Goal: Complete application form: Complete application form

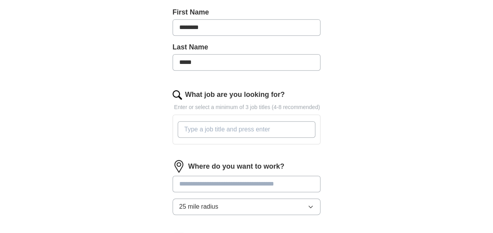
scroll to position [196, 0]
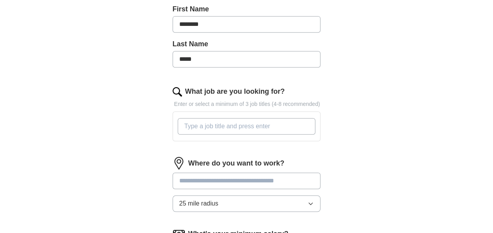
click at [189, 118] on input "What job are you looking for?" at bounding box center [247, 126] width 138 height 16
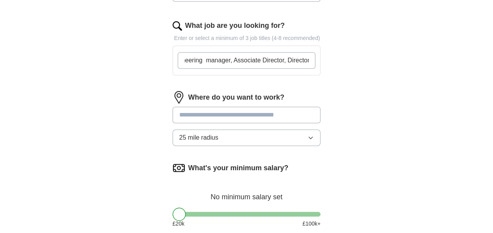
scroll to position [274, 0]
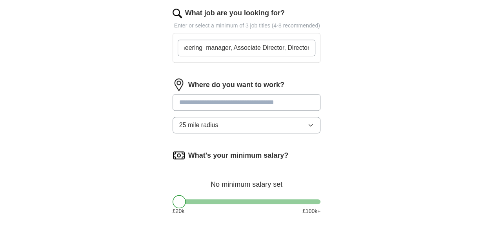
type input "Engineering manager, Associate Director, Director"
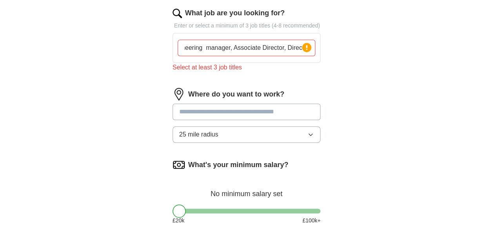
scroll to position [0, 0]
click at [228, 89] on div "Where do you want to work? 25 mile radius" at bounding box center [246, 118] width 148 height 61
click at [224, 103] on input at bounding box center [246, 111] width 148 height 16
type input "***"
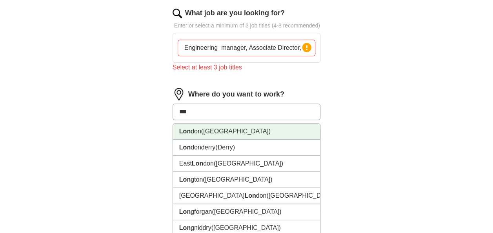
click at [212, 128] on span "([GEOGRAPHIC_DATA])" at bounding box center [235, 131] width 69 height 7
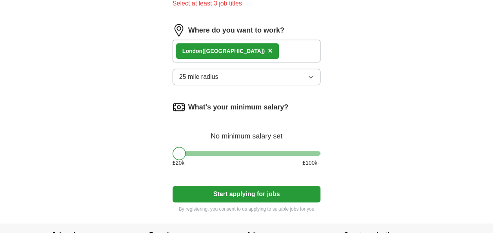
scroll to position [353, 0]
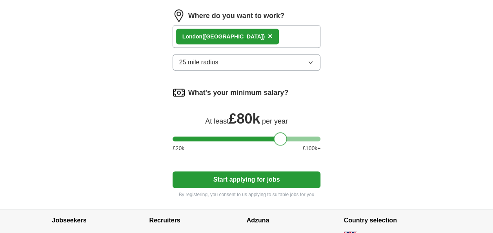
drag, startPoint x: 176, startPoint y: 127, endPoint x: 278, endPoint y: 142, distance: 102.2
click at [278, 142] on div "What's your minimum salary? At least £ 80k per year £ 20 k £ 100 k+" at bounding box center [246, 122] width 148 height 73
click at [270, 171] on button "Start applying for jobs" at bounding box center [246, 179] width 148 height 16
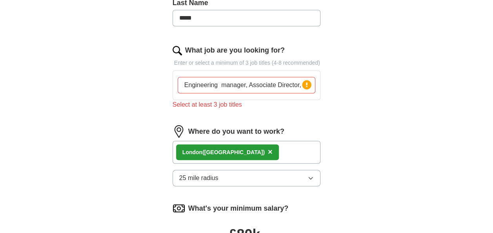
scroll to position [235, 0]
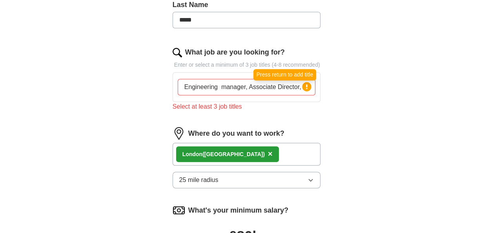
click at [306, 84] on icon at bounding box center [307, 86] width 2 height 5
click at [257, 79] on input "Engineering manager, Associate Director, Director" at bounding box center [247, 87] width 138 height 16
click at [234, 79] on input "Engineering manager, Associate Director, Director" at bounding box center [247, 87] width 138 height 16
drag, startPoint x: 276, startPoint y: 76, endPoint x: 310, endPoint y: 78, distance: 33.4
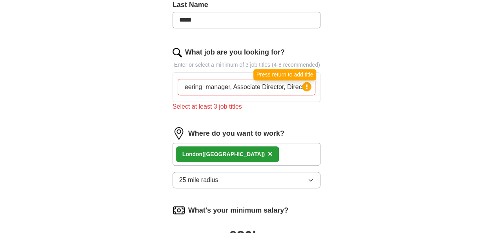
click at [310, 79] on div "Engineering manager, Associate Director, Director Press return to add title" at bounding box center [247, 87] width 138 height 16
click at [224, 79] on input "Engineering manager, Associate Director, Director" at bounding box center [247, 87] width 138 height 16
drag, startPoint x: 230, startPoint y: 77, endPoint x: 329, endPoint y: 78, distance: 99.2
click at [329, 78] on div "Let ApplyIQ do the hard work of searching and applying for jobs. Just tell us w…" at bounding box center [246, 99] width 201 height 532
type input "Engineering manager"
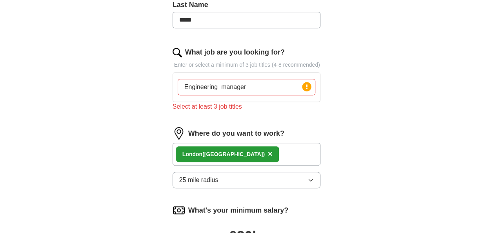
scroll to position [0, 0]
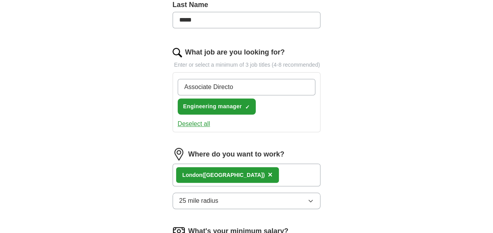
type input "Associate Director"
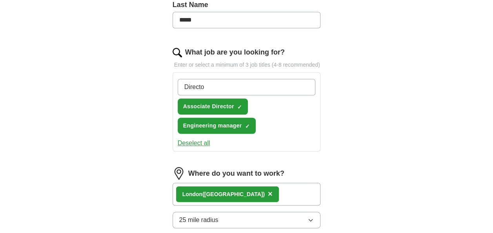
type input "Director"
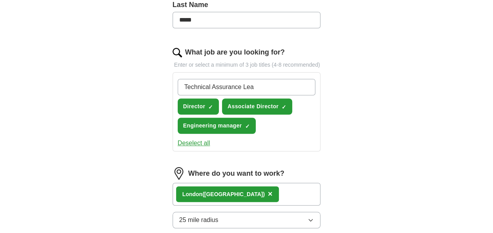
type input "Technical Assurance Lead"
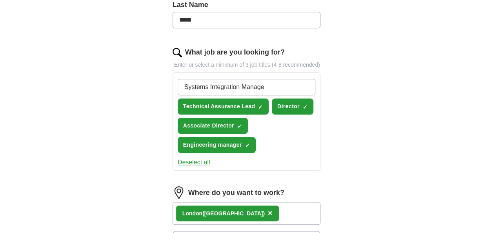
type input "Systems Integration Manager"
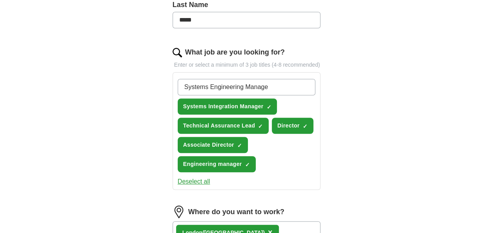
type input "Systems Engineering Manager"
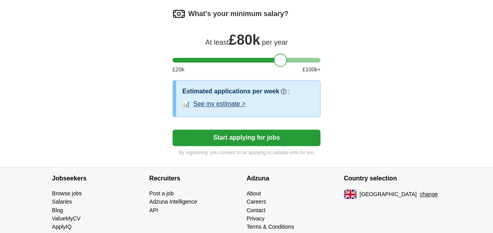
scroll to position [539, 0]
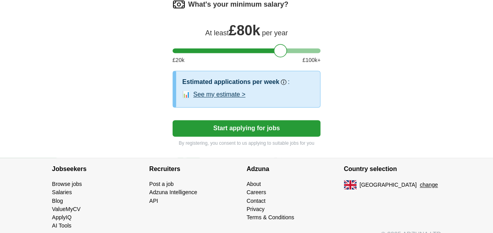
click at [246, 120] on button "Start applying for jobs" at bounding box center [246, 128] width 148 height 16
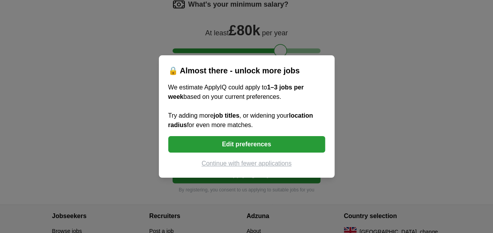
click at [276, 166] on button "Continue with fewer applications" at bounding box center [246, 163] width 157 height 9
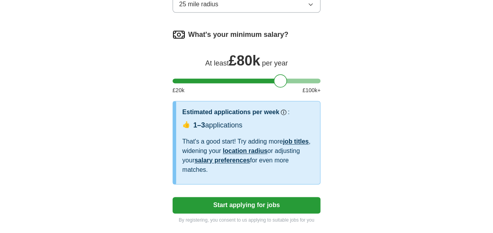
select select "**"
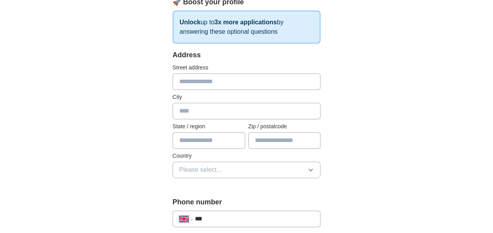
scroll to position [49, 0]
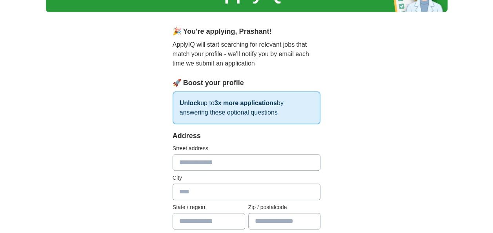
click at [205, 163] on input "text" at bounding box center [246, 162] width 148 height 16
type input "**********"
type input "******"
type input "*******"
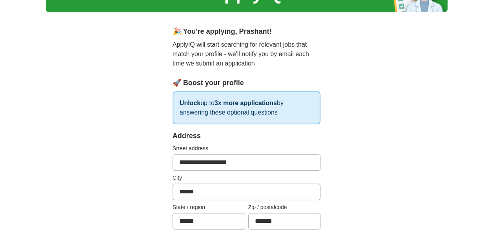
scroll to position [167, 0]
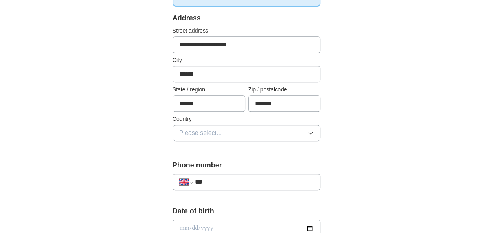
click at [240, 131] on button "Please select..." at bounding box center [246, 133] width 148 height 16
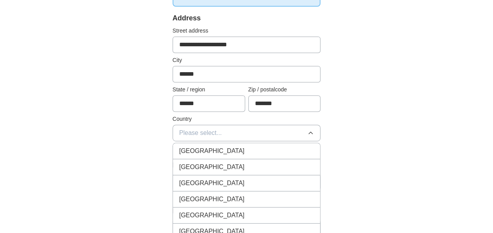
click at [227, 147] on div "[GEOGRAPHIC_DATA]" at bounding box center [246, 150] width 135 height 9
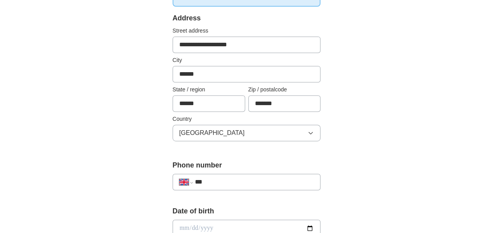
click at [226, 174] on div "**********" at bounding box center [246, 182] width 148 height 16
click at [220, 180] on input "***" at bounding box center [254, 181] width 119 height 9
type input "**********"
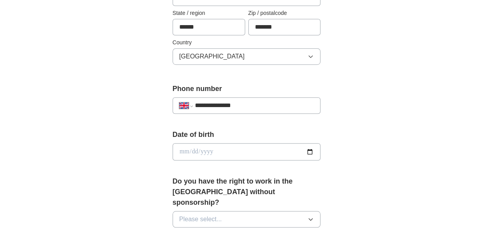
scroll to position [245, 0]
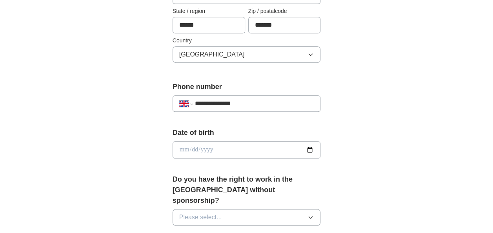
click at [183, 151] on input "date" at bounding box center [246, 149] width 148 height 17
type input "**********"
click at [227, 185] on label "Do you have the right to work in the [GEOGRAPHIC_DATA] without sponsorship?" at bounding box center [246, 190] width 148 height 32
click at [217, 209] on button "Please select..." at bounding box center [246, 217] width 148 height 16
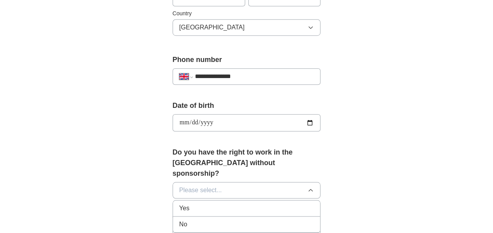
scroll to position [285, 0]
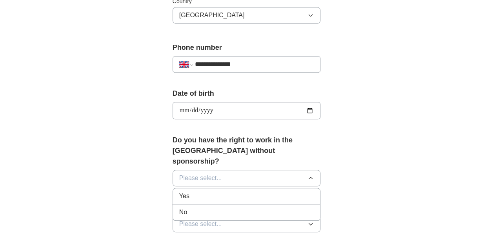
click at [191, 191] on div "Yes" at bounding box center [246, 195] width 135 height 9
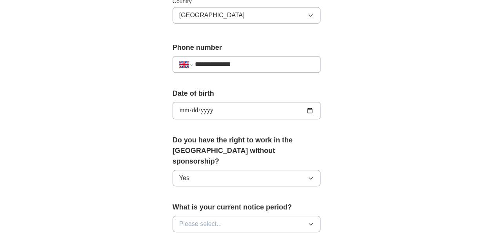
scroll to position [363, 0]
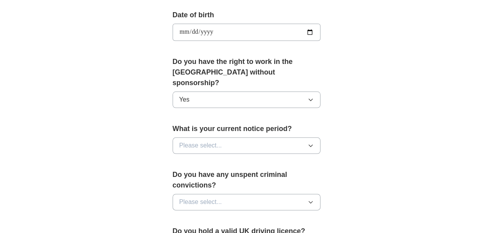
click at [217, 141] on span "Please select..." at bounding box center [200, 145] width 43 height 9
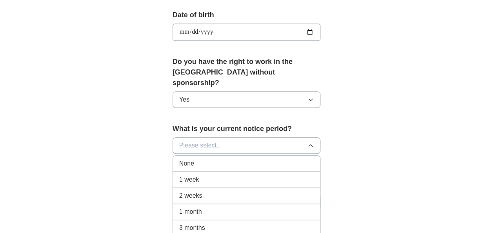
click at [208, 159] on div "None" at bounding box center [246, 163] width 135 height 9
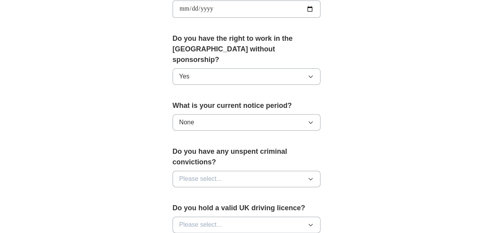
scroll to position [402, 0]
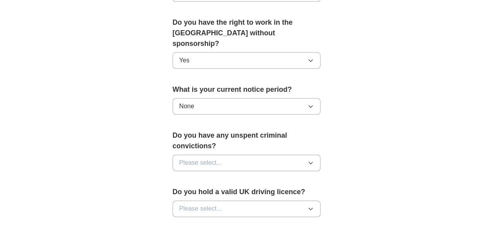
click at [205, 158] on span "Please select..." at bounding box center [200, 162] width 43 height 9
click at [189, 192] on div "No" at bounding box center [246, 196] width 135 height 9
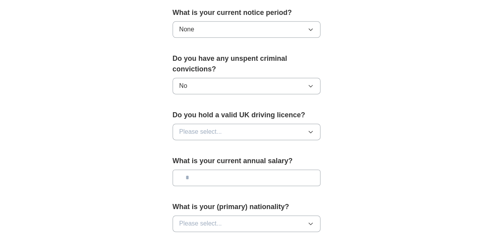
scroll to position [481, 0]
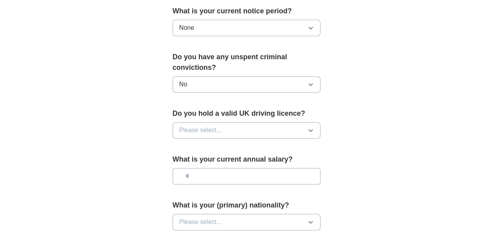
click at [212, 125] on span "Please select..." at bounding box center [200, 129] width 43 height 9
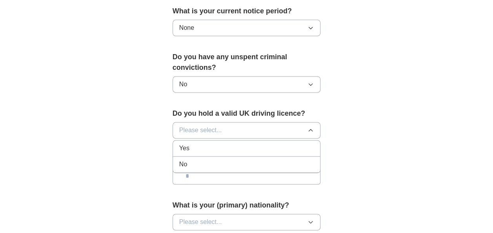
click at [193, 143] on div "Yes" at bounding box center [246, 147] width 135 height 9
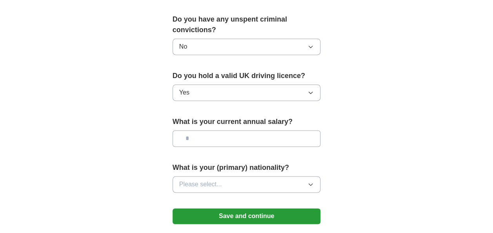
scroll to position [559, 0]
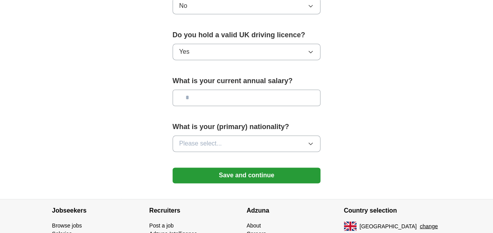
click at [213, 89] on input "text" at bounding box center [246, 97] width 148 height 16
type input "*******"
click at [226, 135] on button "Please select..." at bounding box center [246, 143] width 148 height 16
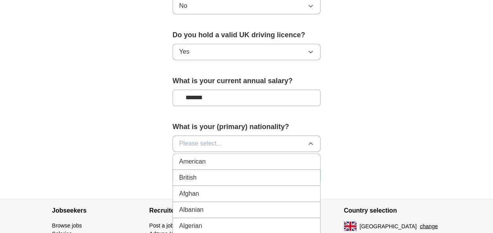
click at [201, 173] on div "British" at bounding box center [246, 177] width 135 height 9
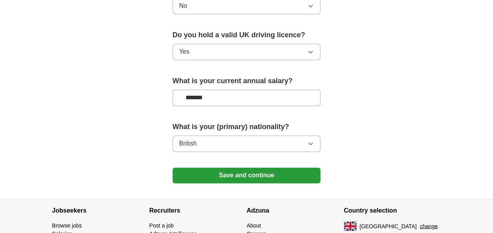
click at [253, 167] on button "Save and continue" at bounding box center [246, 175] width 148 height 16
